Goal: Task Accomplishment & Management: Use online tool/utility

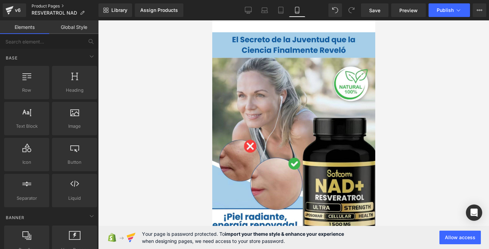
click at [67, 8] on link "Product Pages" at bounding box center [65, 5] width 67 height 5
click at [174, 46] on div at bounding box center [293, 134] width 391 height 228
click at [479, 14] on button "Upgrade Plan View Live Page View with current Template Save Template to Library…" at bounding box center [480, 10] width 14 height 14
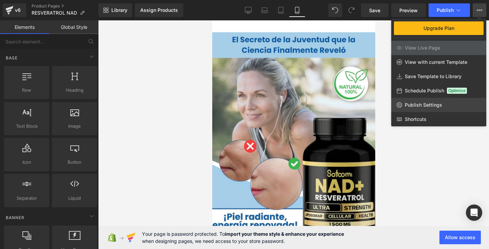
click at [436, 107] on span "Publish Settings" at bounding box center [423, 105] width 37 height 6
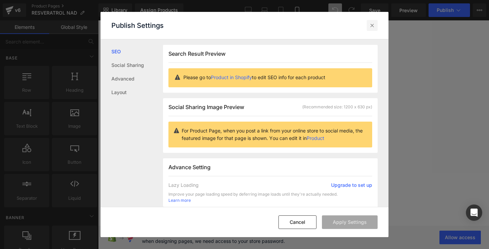
click at [372, 26] on icon at bounding box center [372, 25] width 7 height 7
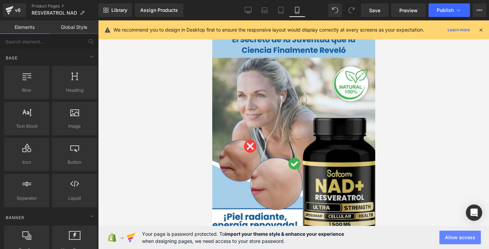
click at [463, 237] on button "Allow access" at bounding box center [459, 237] width 41 height 14
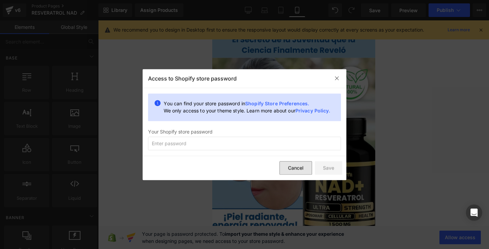
click at [292, 163] on button "Cancel" at bounding box center [295, 168] width 33 height 14
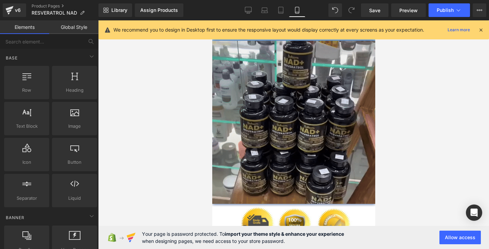
scroll to position [830, 0]
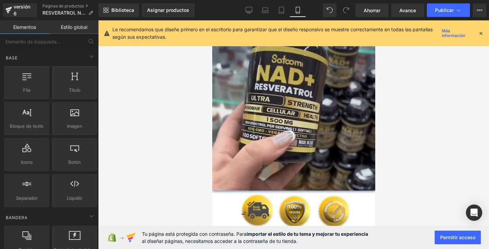
click at [482, 33] on icon at bounding box center [481, 33] width 6 height 6
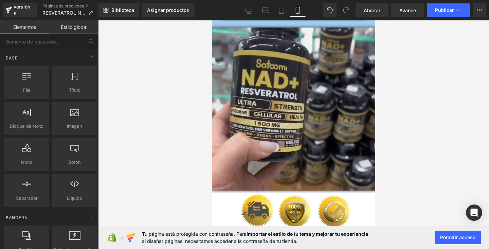
click at [247, 18] on div "Biblioteca Asignar productos Vista previa del producto Ningún producto coincide…" at bounding box center [293, 10] width 390 height 20
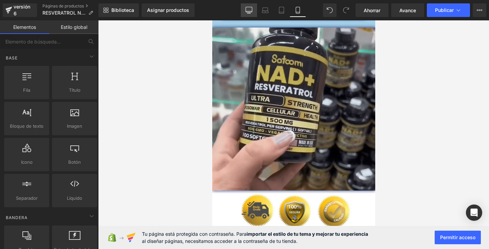
click at [248, 8] on icon at bounding box center [248, 10] width 7 height 7
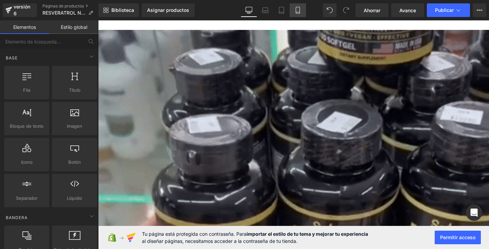
click at [296, 12] on icon at bounding box center [297, 10] width 7 height 7
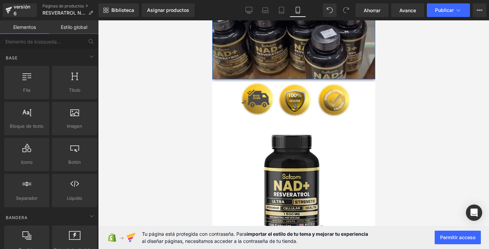
scroll to position [944, 0]
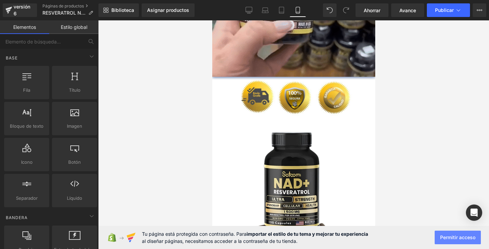
click at [455, 236] on font "Permitir acceso" at bounding box center [457, 237] width 35 height 6
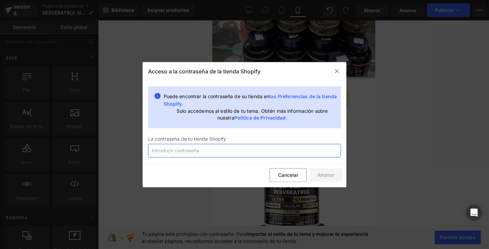
click at [250, 151] on input "text" at bounding box center [244, 151] width 193 height 14
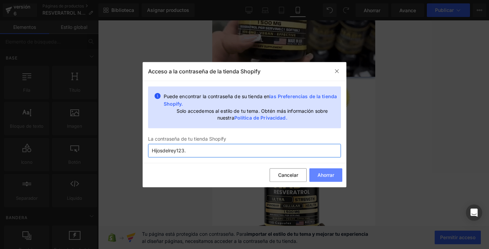
type input "Hijosdelrey123."
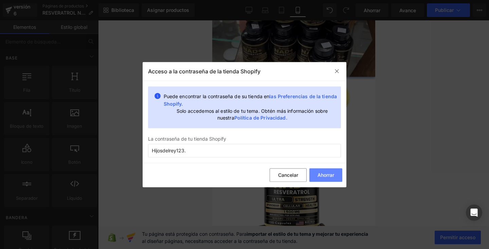
click at [331, 174] on font "Ahorrar" at bounding box center [325, 175] width 17 height 6
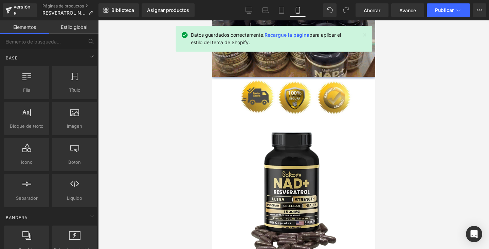
click at [294, 35] on font "Recargue la página" at bounding box center [286, 35] width 45 height 6
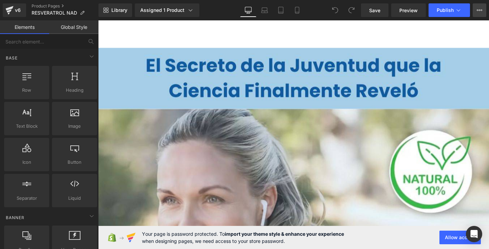
click at [477, 10] on icon at bounding box center [479, 9] width 5 height 5
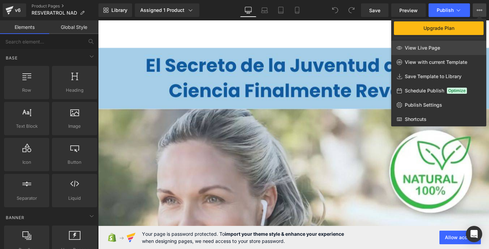
click at [441, 48] on link "View Live Page" at bounding box center [438, 48] width 95 height 14
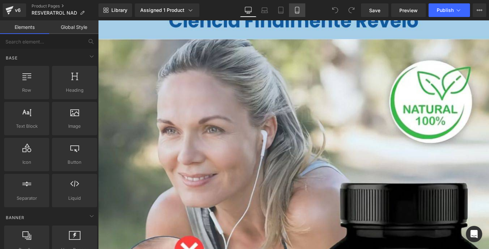
click at [298, 8] on icon at bounding box center [297, 10] width 7 height 7
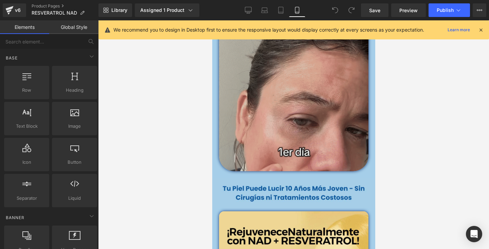
scroll to position [258, 0]
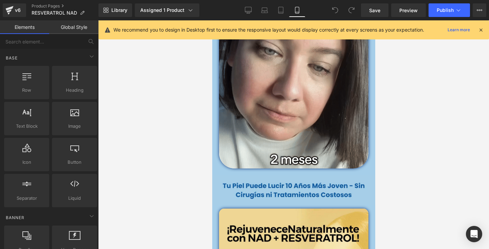
click at [482, 27] on icon at bounding box center [481, 30] width 6 height 6
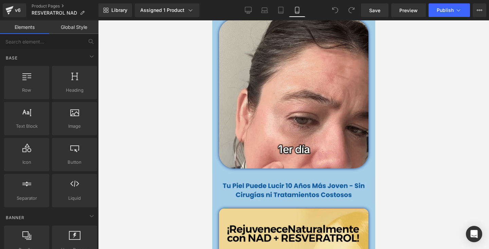
click at [384, 118] on div at bounding box center [293, 134] width 391 height 228
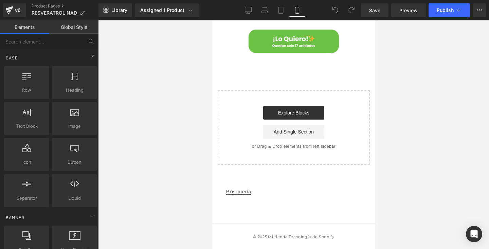
scroll to position [977, 0]
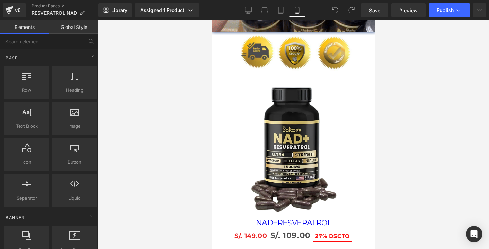
click at [337, 96] on img at bounding box center [293, 149] width 94 height 137
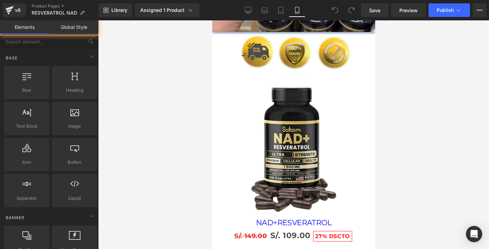
click at [405, 91] on div at bounding box center [293, 134] width 391 height 228
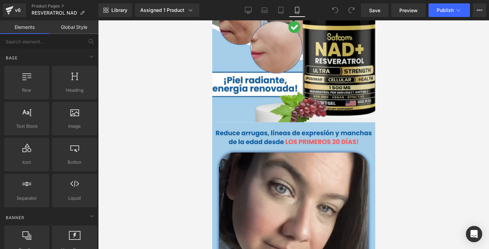
scroll to position [0, 0]
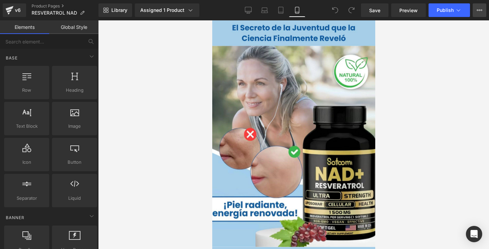
click at [482, 13] on icon at bounding box center [479, 9] width 5 height 5
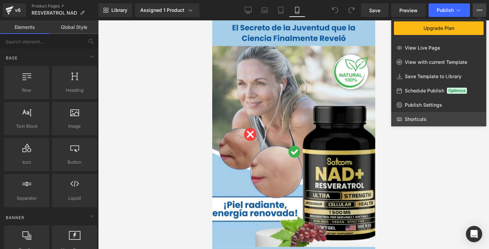
click at [439, 119] on link "Shortcuts" at bounding box center [438, 119] width 95 height 14
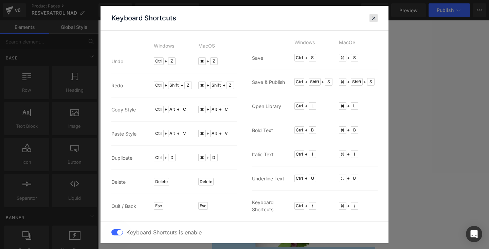
click at [376, 16] on div at bounding box center [373, 18] width 8 height 8
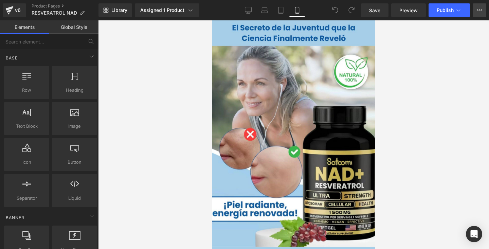
click at [478, 11] on icon at bounding box center [479, 9] width 5 height 5
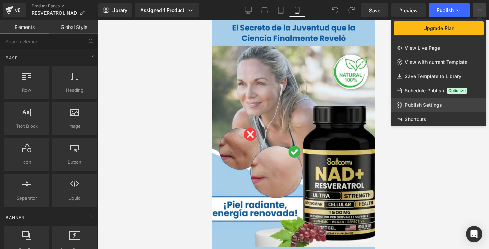
click at [429, 99] on link "Publish Settings" at bounding box center [438, 105] width 95 height 14
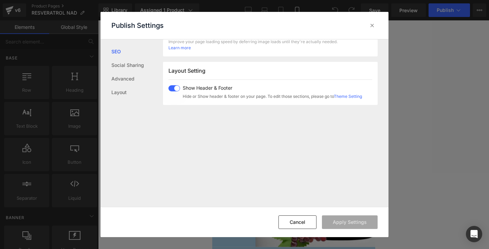
scroll to position [169, 0]
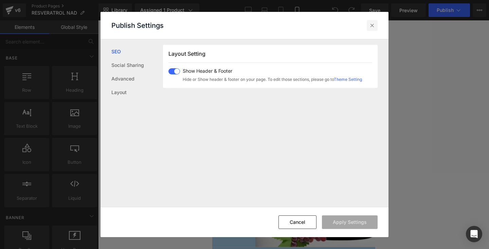
click at [376, 24] on div at bounding box center [372, 25] width 11 height 11
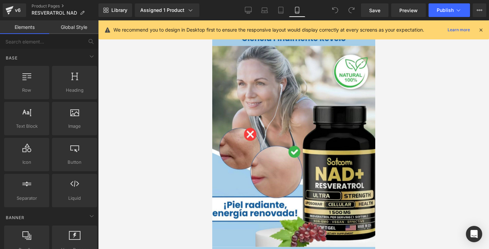
click at [477, 30] on div "We recommend you to design in Desktop first to ensure the responsive layout wou…" at bounding box center [295, 30] width 365 height 8
click at [480, 29] on icon at bounding box center [481, 30] width 6 height 6
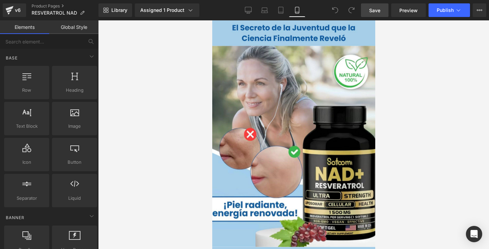
click at [377, 10] on span "Save" at bounding box center [374, 10] width 11 height 7
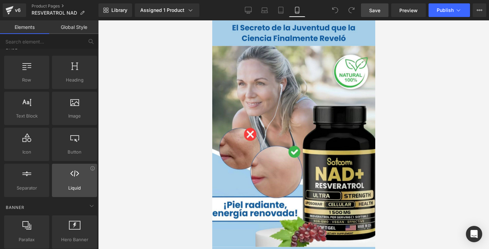
scroll to position [0, 0]
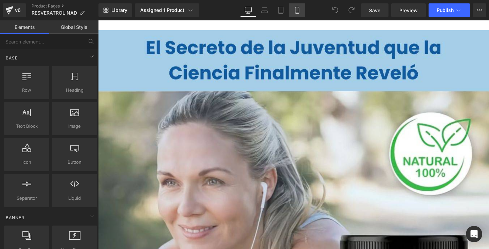
click at [297, 9] on icon at bounding box center [297, 10] width 7 height 7
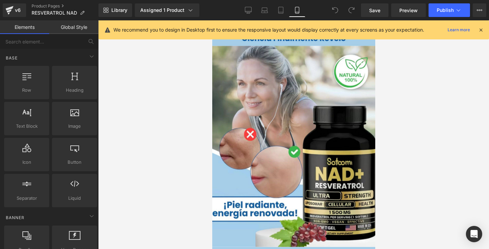
click at [482, 31] on icon at bounding box center [481, 30] width 6 height 6
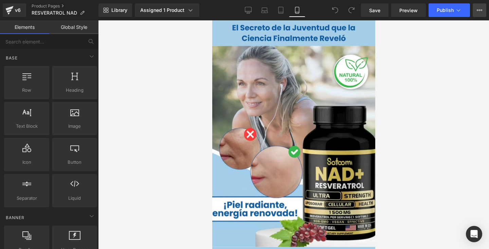
click at [479, 15] on button "Upgrade Plan View Live Page View with current Template Save Template to Library…" at bounding box center [480, 10] width 14 height 14
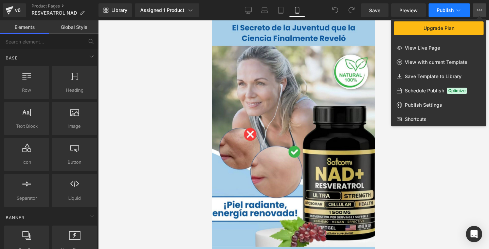
click at [458, 13] on icon at bounding box center [458, 10] width 7 height 7
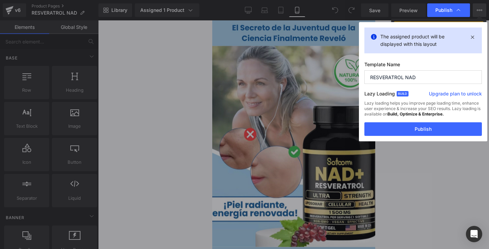
click at [423, 136] on div "The assigned product will be displayed with this layout Template Name RESVERATR…" at bounding box center [423, 81] width 128 height 119
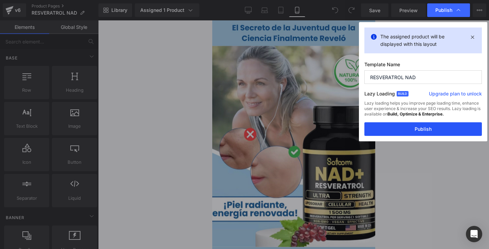
click at [419, 126] on button "Publish" at bounding box center [422, 129] width 117 height 14
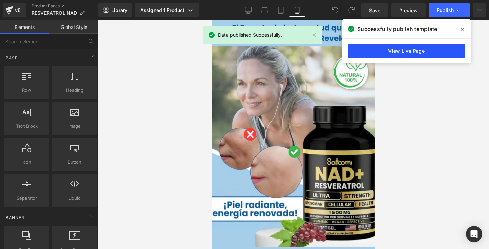
click at [410, 49] on link "View Live Page" at bounding box center [406, 51] width 117 height 14
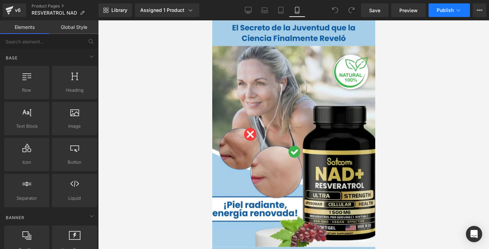
click at [454, 15] on button "Publish" at bounding box center [448, 10] width 41 height 14
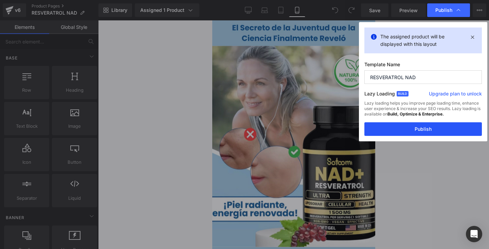
click at [422, 132] on button "Publish" at bounding box center [422, 129] width 117 height 14
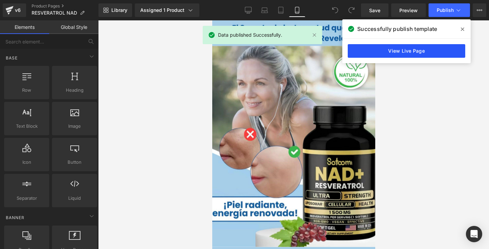
click at [412, 53] on link "View Live Page" at bounding box center [406, 51] width 117 height 14
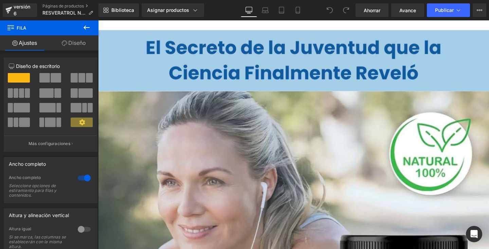
click at [225, 13] on div "Biblioteca Asignar productos Vista previa del producto NAD+RESVERATROL Gestiona…" at bounding box center [293, 10] width 390 height 14
